Goal: Task Accomplishment & Management: Complete application form

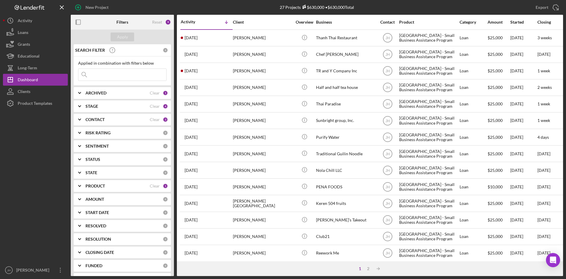
click at [100, 186] on b "PRODUCT" at bounding box center [95, 185] width 19 height 5
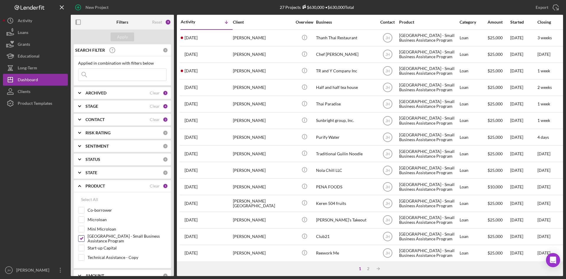
click at [103, 237] on label "[GEOGRAPHIC_DATA] - Small Business Assistance Program" at bounding box center [127, 238] width 79 height 6
click at [84, 237] on input "[GEOGRAPHIC_DATA] - Small Business Assistance Program" at bounding box center [81, 238] width 6 height 6
checkbox input "false"
click at [106, 250] on label "Start-up Capital" at bounding box center [127, 248] width 79 height 6
click at [84, 250] on input "Start-up Capital" at bounding box center [81, 248] width 6 height 6
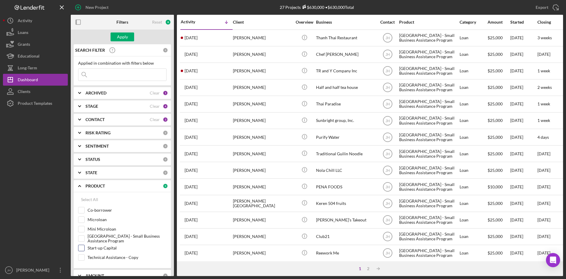
checkbox input "true"
click at [124, 35] on div "Apply" at bounding box center [122, 36] width 11 height 9
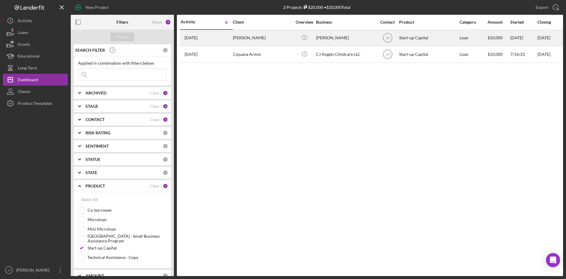
click at [267, 40] on div "[PERSON_NAME]" at bounding box center [262, 38] width 59 height 16
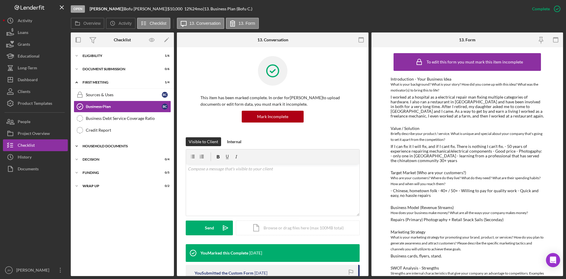
click at [119, 146] on div "Household Documents" at bounding box center [125, 146] width 84 height 4
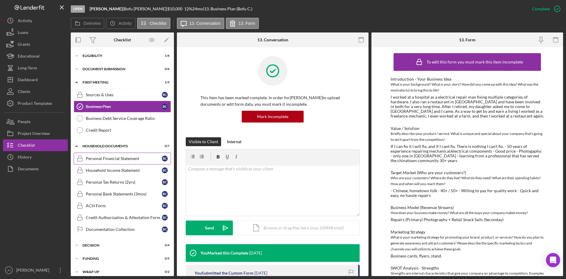
click at [127, 158] on div "Personal Financial Statement" at bounding box center [124, 158] width 76 height 5
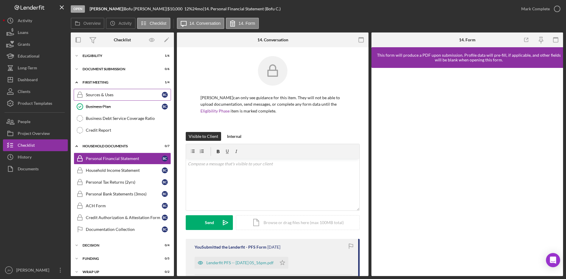
click at [122, 97] on link "Sources & Uses Sources & Uses B C" at bounding box center [122, 95] width 97 height 12
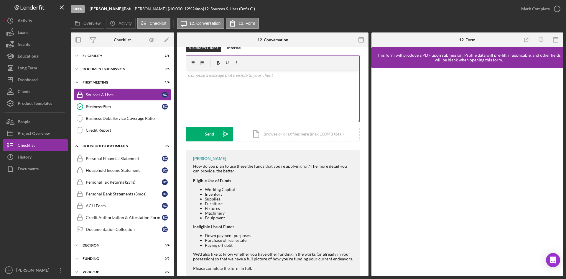
scroll to position [102, 0]
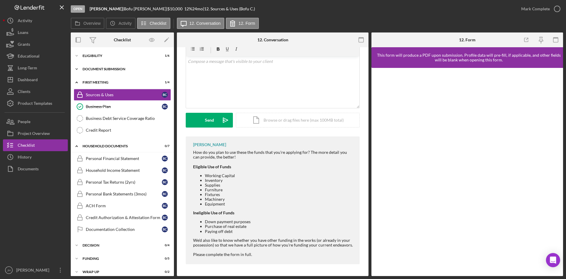
click at [111, 67] on div "Icon/Expander Document Submission 0 / 6" at bounding box center [122, 69] width 103 height 12
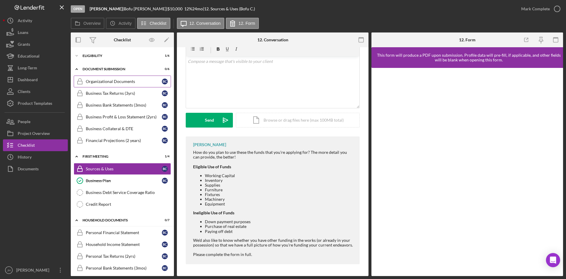
click at [124, 83] on div "Organizational Documents" at bounding box center [124, 81] width 76 height 5
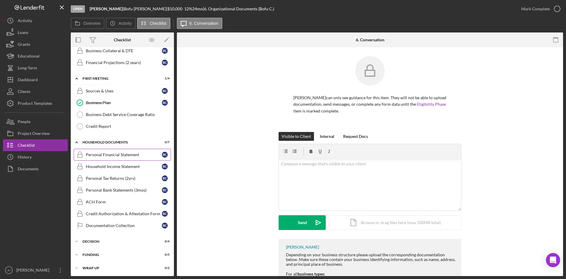
scroll to position [79, 0]
click at [117, 157] on link "Personal Financial Statement Personal Financial Statement B C" at bounding box center [122, 153] width 97 height 12
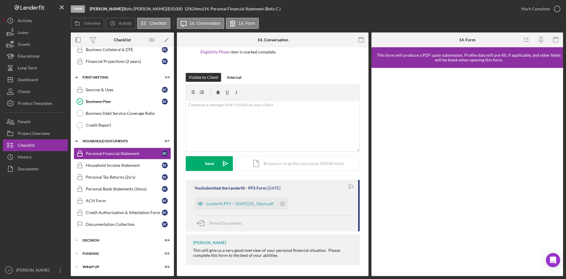
scroll to position [60, 0]
click at [120, 240] on div "Decision" at bounding box center [125, 240] width 84 height 4
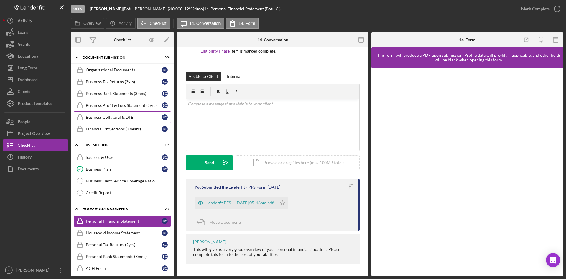
scroll to position [0, 0]
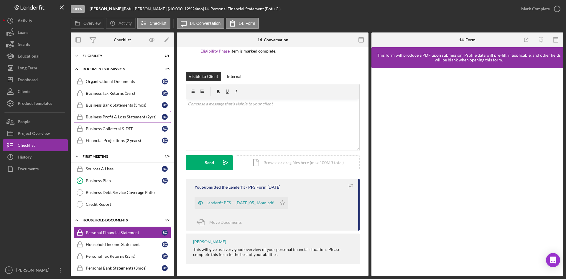
click at [128, 117] on div "Business Profit & Loss Statement (2yrs)" at bounding box center [124, 116] width 76 height 5
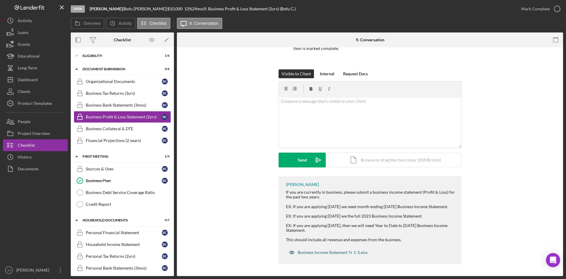
scroll to position [67, 0]
click at [321, 251] on div "Business Income Statement Yr 1-3.xlsx" at bounding box center [333, 252] width 70 height 5
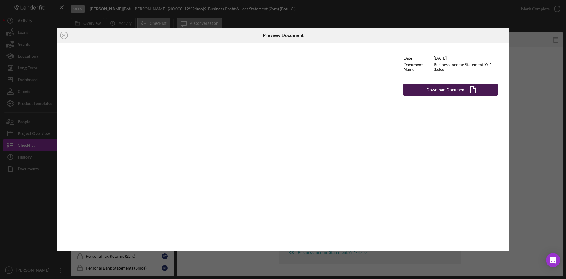
click at [428, 93] on div "Download Document" at bounding box center [447, 90] width 40 height 12
click at [462, 111] on div "Date [DATE] Document Name Business Income Statement Yr 1-3.xlsx Download Docume…" at bounding box center [451, 147] width 118 height 208
click at [131, 6] on div "Icon/Close Preview Document Date [DATE] Document Name Business Income Statement…" at bounding box center [283, 139] width 566 height 279
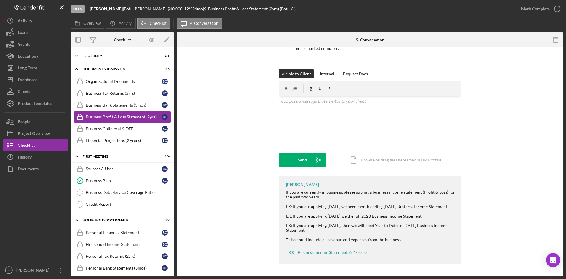
click at [122, 79] on div "Organizational Documents" at bounding box center [124, 81] width 76 height 5
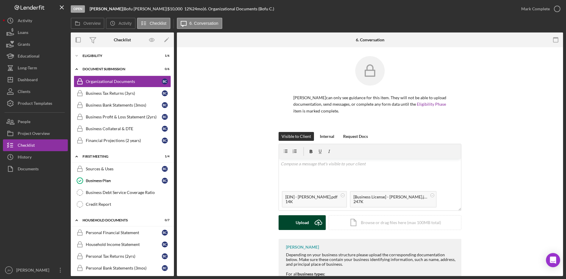
click at [308, 222] on div "Upload" at bounding box center [302, 222] width 13 height 15
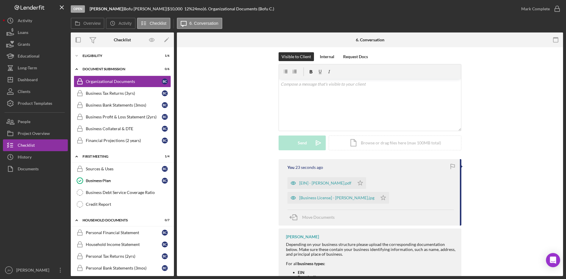
scroll to position [88, 0]
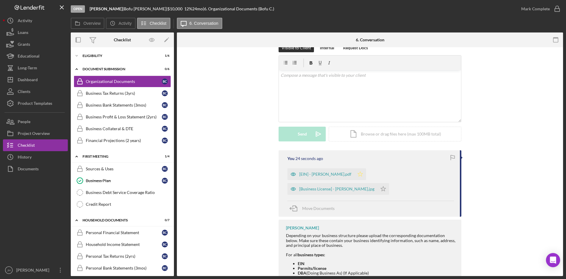
click at [358, 176] on polygon "button" at bounding box center [360, 173] width 5 height 5
click at [389, 183] on icon "Icon/Star" at bounding box center [384, 189] width 12 height 12
click at [133, 113] on link "Business Profit & Loss Statement (2yrs) Business Profit & Loss Statement (2yrs)…" at bounding box center [122, 117] width 97 height 12
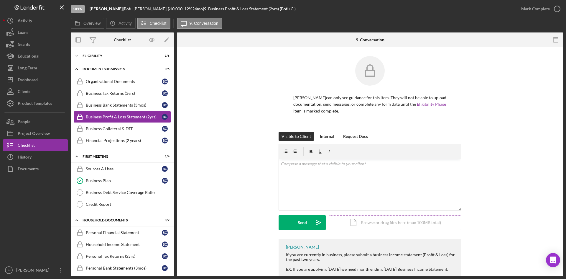
click at [355, 218] on div "Icon/Document Browse or drag files here (max 100MB total) Tap to choose files o…" at bounding box center [395, 222] width 133 height 15
click at [309, 226] on button "Upload Icon/Upload" at bounding box center [302, 222] width 47 height 15
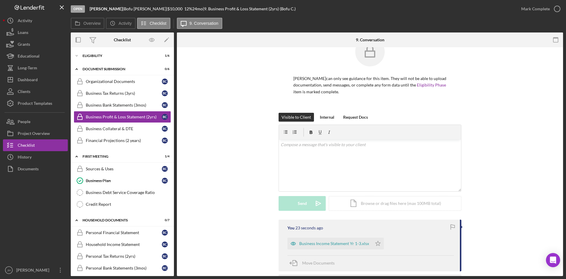
scroll to position [29, 0]
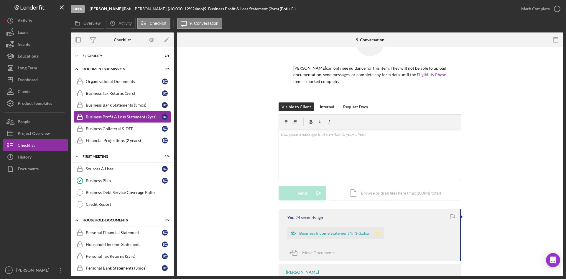
click at [378, 234] on icon "Icon/Star" at bounding box center [378, 233] width 12 height 12
click at [548, 12] on div "Mark Complete" at bounding box center [535, 9] width 29 height 12
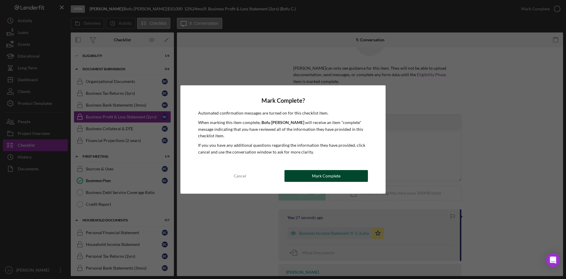
click at [337, 176] on div "Mark Complete" at bounding box center [326, 176] width 29 height 12
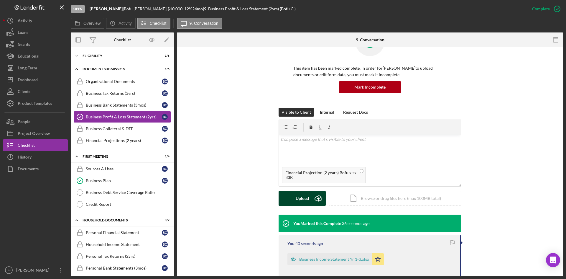
click at [315, 199] on icon "Icon/Upload" at bounding box center [318, 198] width 15 height 15
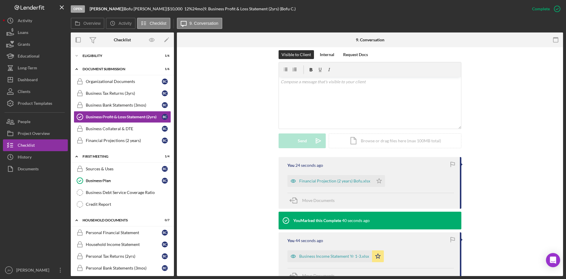
scroll to position [88, 0]
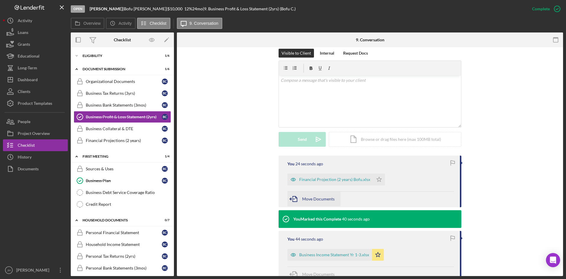
click at [318, 194] on div "Move Documents" at bounding box center [318, 198] width 32 height 15
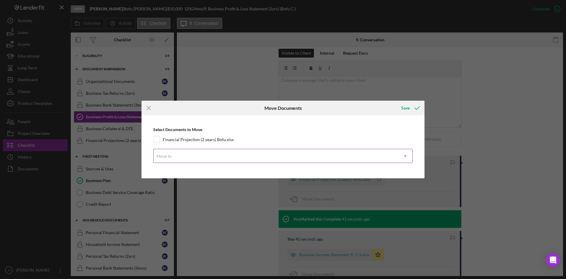
click at [233, 155] on div "Move to" at bounding box center [276, 156] width 245 height 14
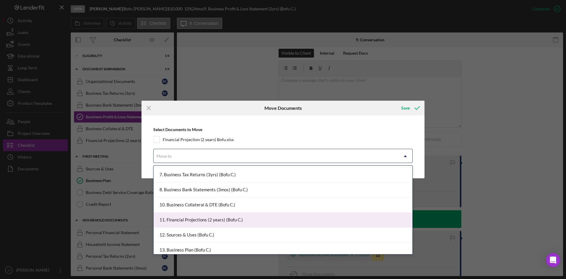
click at [234, 221] on div "11. Financial Projections (2 years) (Bofu C.)" at bounding box center [283, 219] width 259 height 15
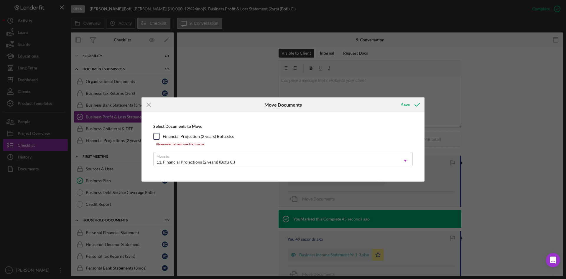
click at [156, 137] on input "Financial Projection (2 years) Bofu.xlsx" at bounding box center [157, 136] width 6 height 6
checkbox input "true"
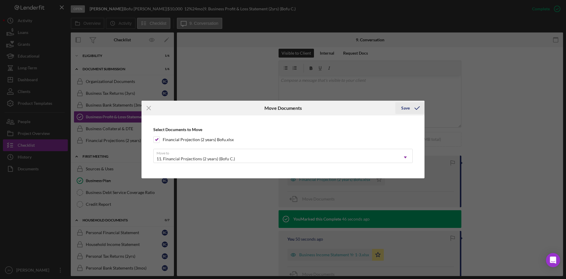
click at [405, 108] on div "Save" at bounding box center [405, 108] width 9 height 12
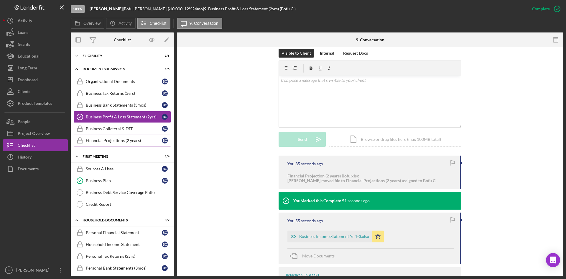
click at [124, 141] on div "Financial Projections (2 years)" at bounding box center [124, 140] width 76 height 5
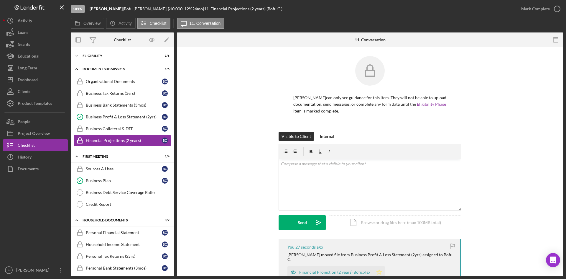
click at [376, 266] on icon "Icon/Star" at bounding box center [379, 272] width 12 height 12
click at [544, 10] on div "Mark Complete" at bounding box center [535, 9] width 29 height 12
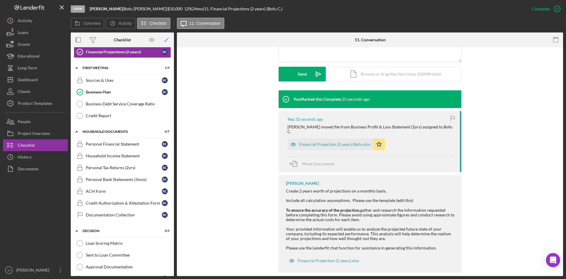
scroll to position [157, 0]
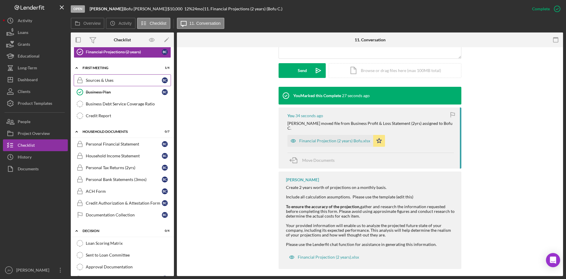
click at [105, 84] on link "Sources & Uses Sources & Uses B C" at bounding box center [122, 80] width 97 height 12
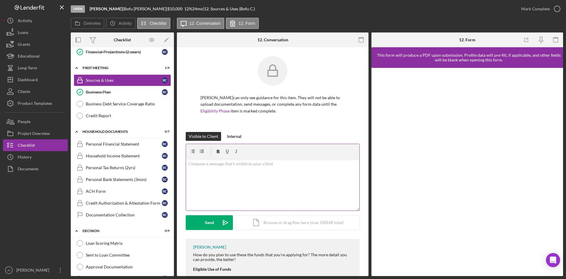
scroll to position [102, 0]
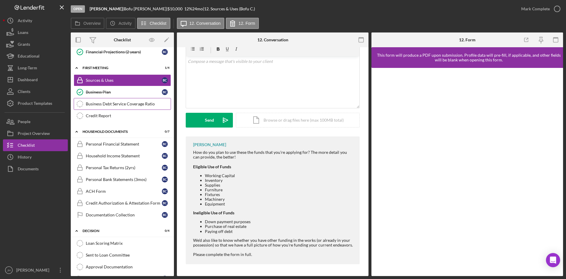
click at [123, 104] on div "Business Debt Service Coverage Ratio" at bounding box center [128, 103] width 85 height 5
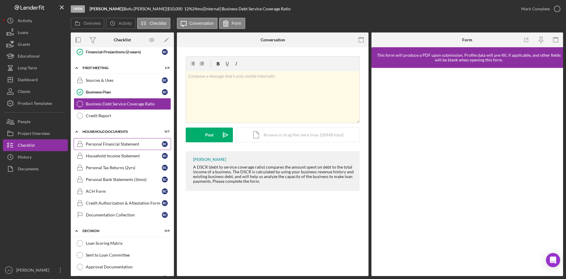
click at [134, 144] on div "Personal Financial Statement" at bounding box center [124, 144] width 76 height 5
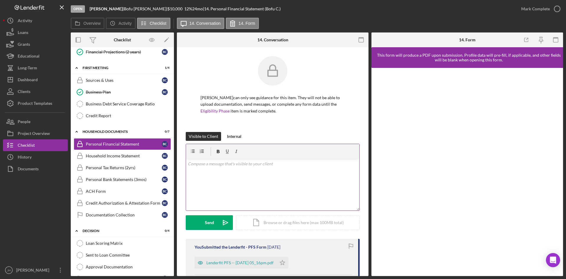
scroll to position [29, 0]
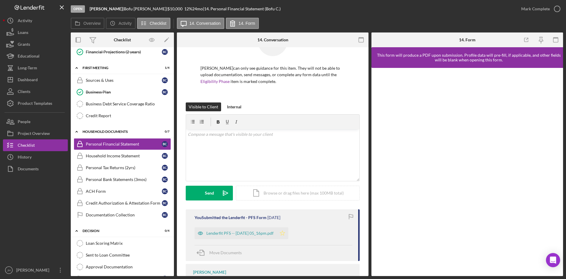
click at [288, 234] on icon "Icon/Star" at bounding box center [283, 233] width 12 height 12
click at [557, 7] on icon "button" at bounding box center [557, 8] width 15 height 15
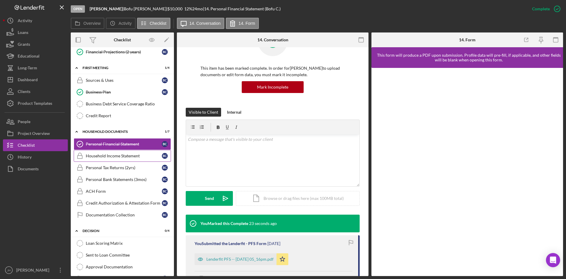
click at [136, 157] on div "Household Income Statement" at bounding box center [124, 155] width 76 height 5
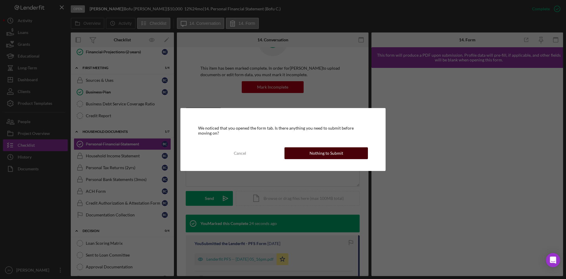
click at [328, 159] on div "Nothing to Submit" at bounding box center [327, 153] width 34 height 12
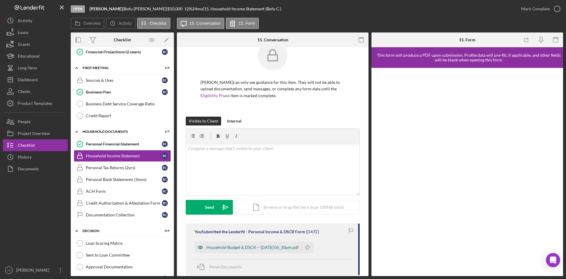
scroll to position [29, 0]
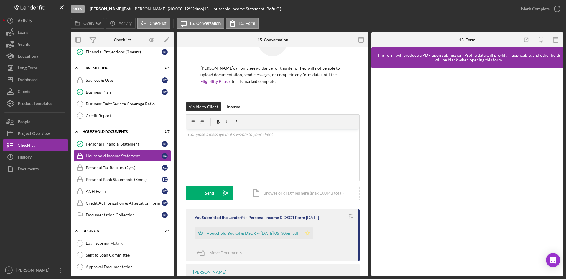
click at [314, 235] on icon "Icon/Star" at bounding box center [308, 233] width 12 height 12
click at [546, 12] on div "Mark Complete" at bounding box center [535, 9] width 29 height 12
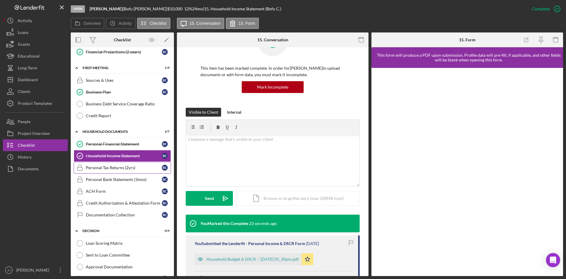
click at [135, 164] on link "Personal Tax Returns (2yrs) Personal Tax Returns (2yrs) B C" at bounding box center [122, 168] width 97 height 12
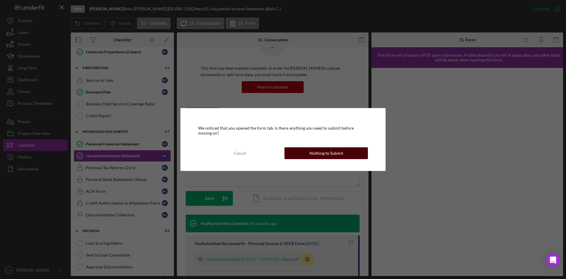
click at [333, 155] on div "Nothing to Submit" at bounding box center [327, 153] width 34 height 12
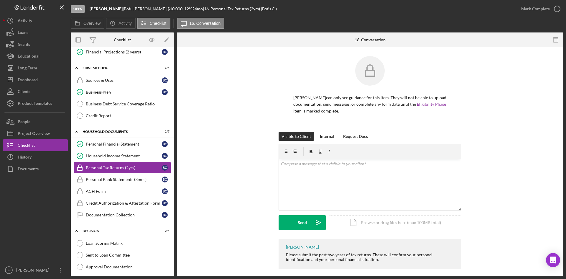
scroll to position [5, 0]
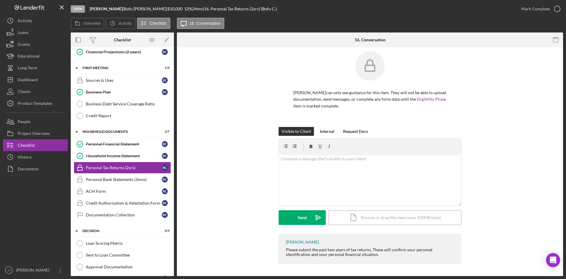
click at [375, 220] on div "Icon/Document Browse or drag files here (max 100MB total) Tap to choose files o…" at bounding box center [395, 217] width 133 height 15
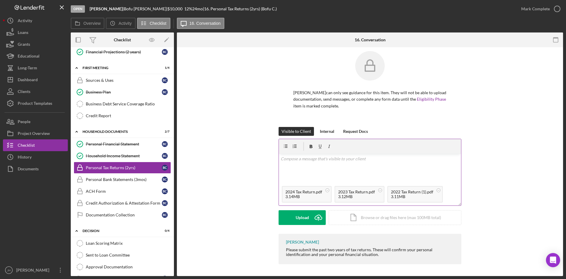
click at [364, 193] on div "2023 Tax Return.pdf" at bounding box center [356, 191] width 37 height 5
drag, startPoint x: 436, startPoint y: 190, endPoint x: 429, endPoint y: 191, distance: 7.4
click at [437, 190] on circle at bounding box center [439, 190] width 4 height 4
click at [380, 190] on circle at bounding box center [381, 190] width 4 height 4
click at [329, 190] on icon at bounding box center [327, 189] width 7 height 7
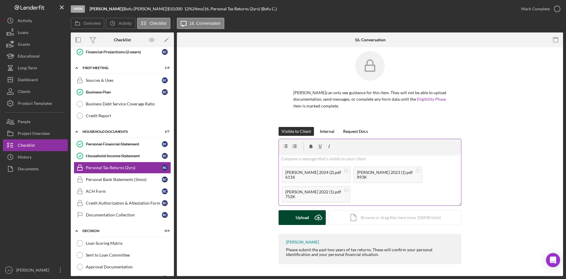
click at [301, 220] on div "Upload" at bounding box center [302, 217] width 13 height 15
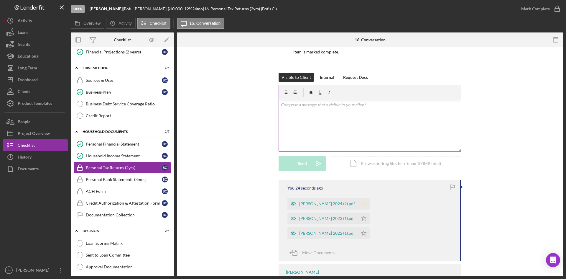
scroll to position [64, 0]
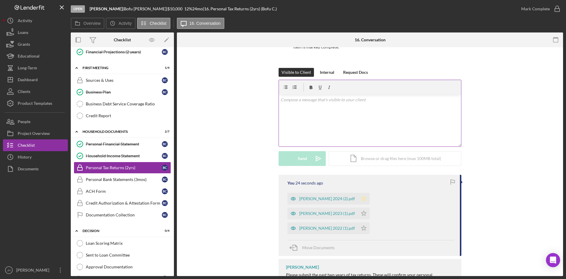
click at [360, 202] on icon "Icon/Star" at bounding box center [364, 199] width 12 height 12
click at [362, 225] on polygon "button" at bounding box center [364, 227] width 5 height 5
click at [370, 207] on icon "Icon/Star" at bounding box center [364, 213] width 12 height 12
click at [95, 184] on link "Personal Bank Statements (3mos) Personal Bank Statements (3mos) B C" at bounding box center [122, 179] width 97 height 12
